Goal: Check status: Check status

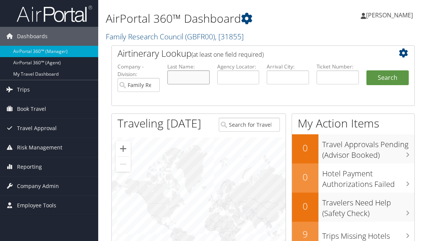
click at [199, 78] on input "text" at bounding box center [189, 77] width 42 height 14
type input "[PERSON_NAME]"
click at [388, 77] on button "Search" at bounding box center [388, 77] width 42 height 15
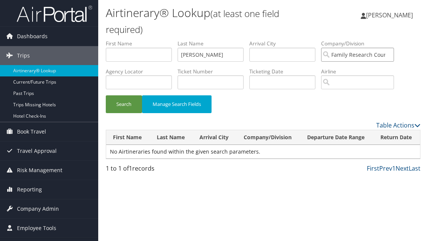
click at [360, 58] on input "Family Research Council" at bounding box center [357, 55] width 73 height 14
click at [216, 58] on input "[PERSON_NAME]" at bounding box center [211, 55] width 66 height 14
click at [128, 111] on button "Search" at bounding box center [124, 104] width 36 height 18
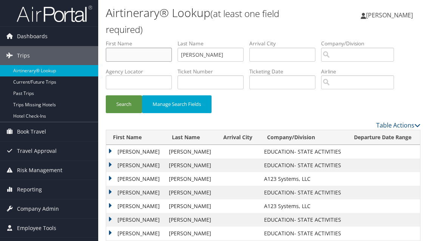
click at [144, 58] on input "text" at bounding box center [139, 55] width 66 height 14
type input "Kenyan"
click at [124, 104] on button "Search" at bounding box center [124, 104] width 36 height 18
